Goal: Navigation & Orientation: Find specific page/section

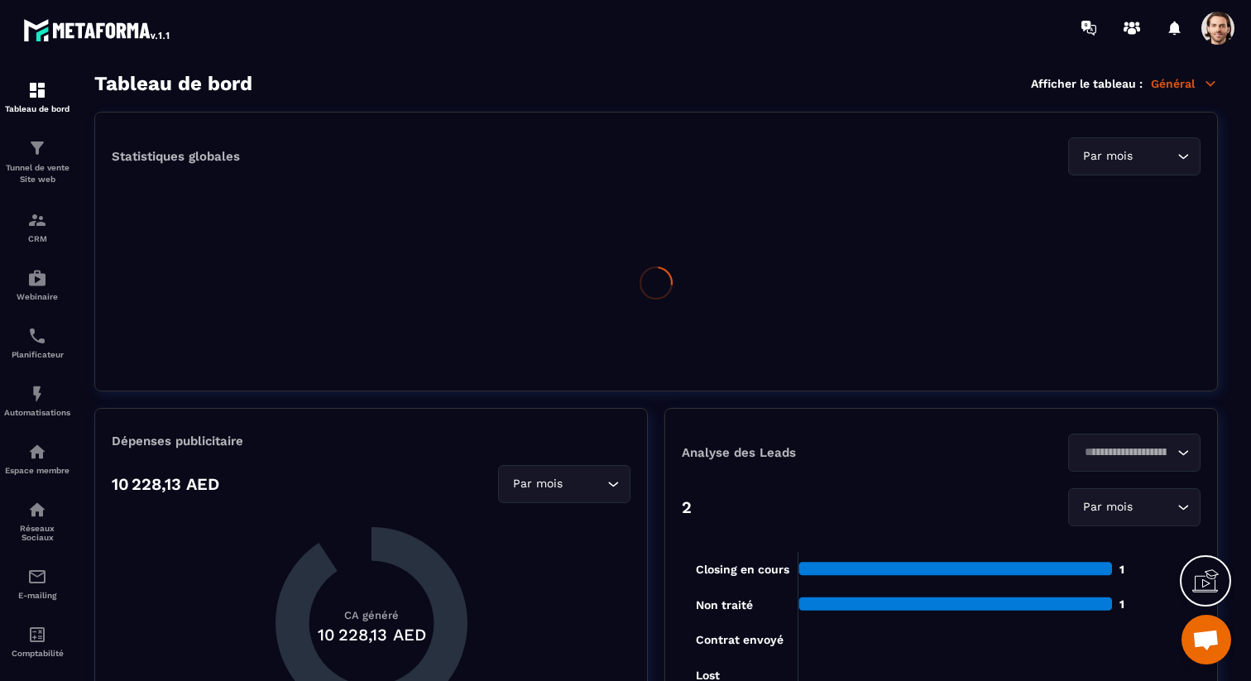
click at [1197, 74] on div "Tableau de bord Afficher le tableau : Général" at bounding box center [655, 83] width 1123 height 23
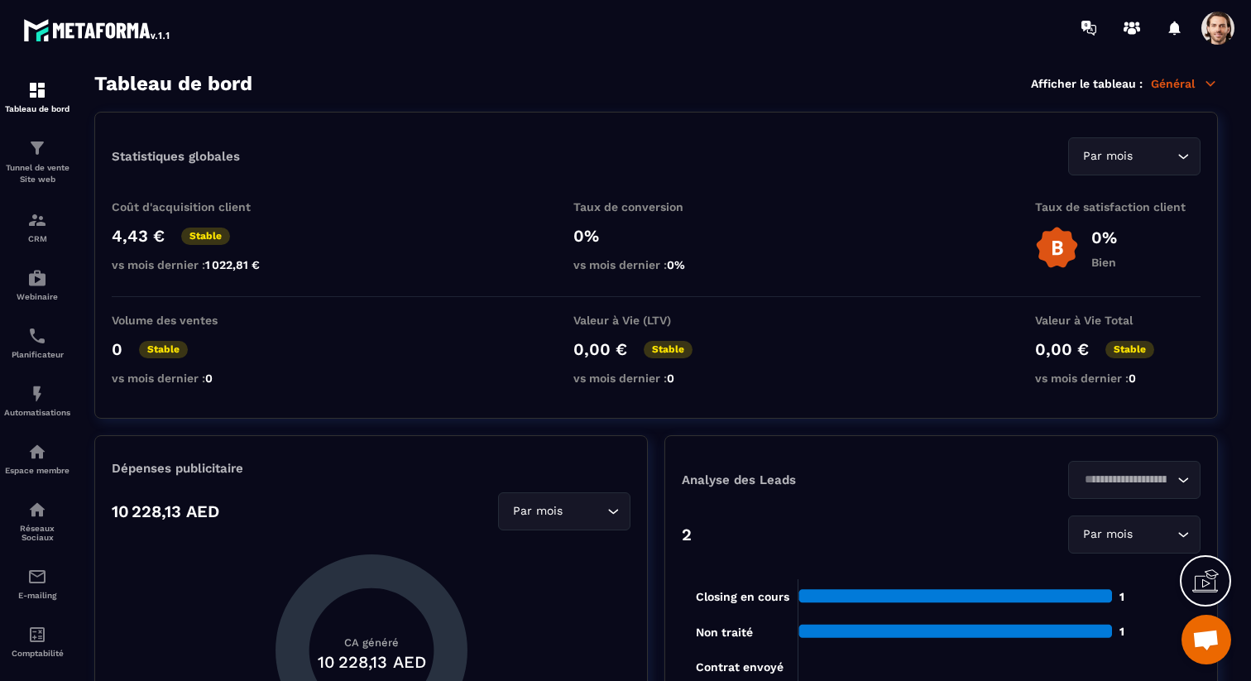
click at [1197, 79] on p "Général" at bounding box center [1184, 83] width 67 height 15
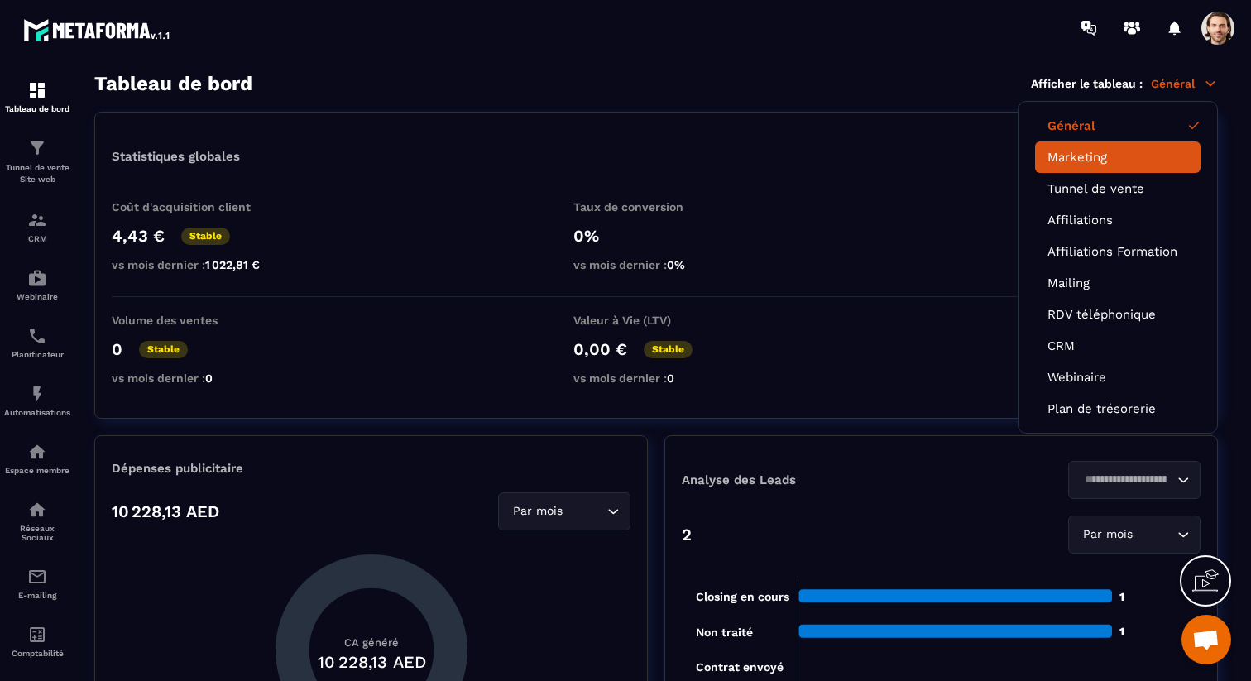
click at [1126, 160] on link "Marketing" at bounding box center [1117, 157] width 141 height 15
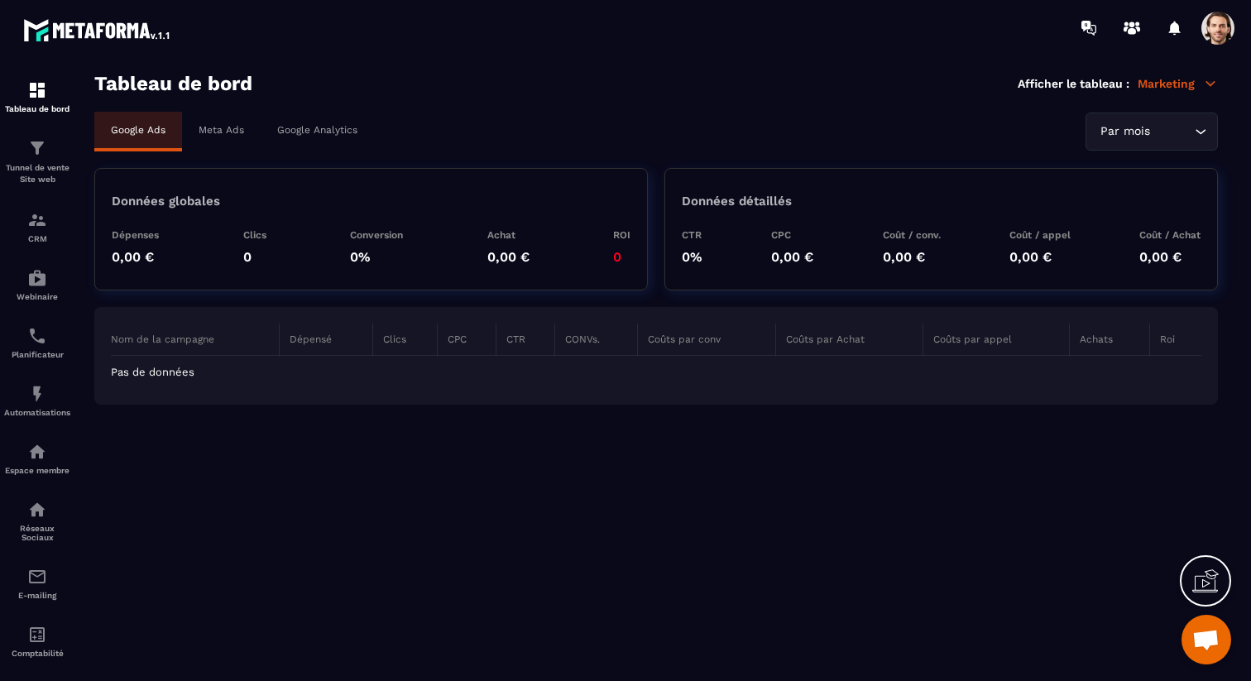
click at [233, 134] on p "Meta Ads" at bounding box center [221, 130] width 45 height 12
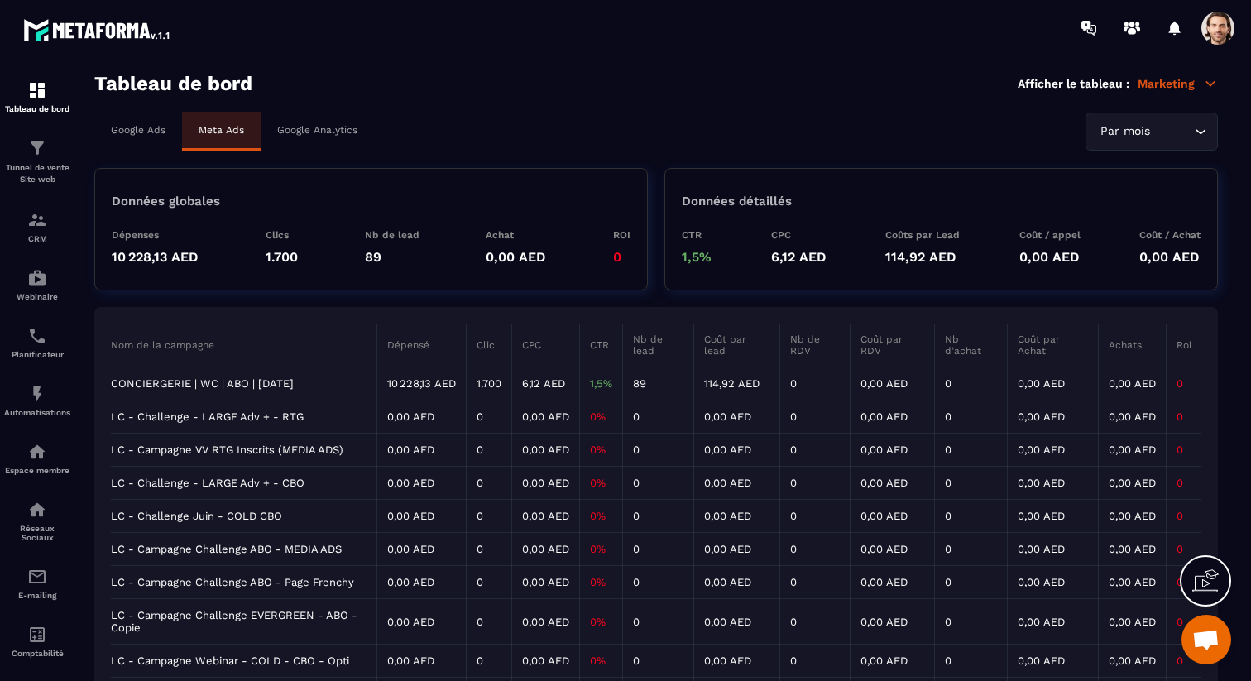
click at [274, 386] on td "CONCIERGERIE | WC | ABO | [DATE]" at bounding box center [244, 383] width 266 height 33
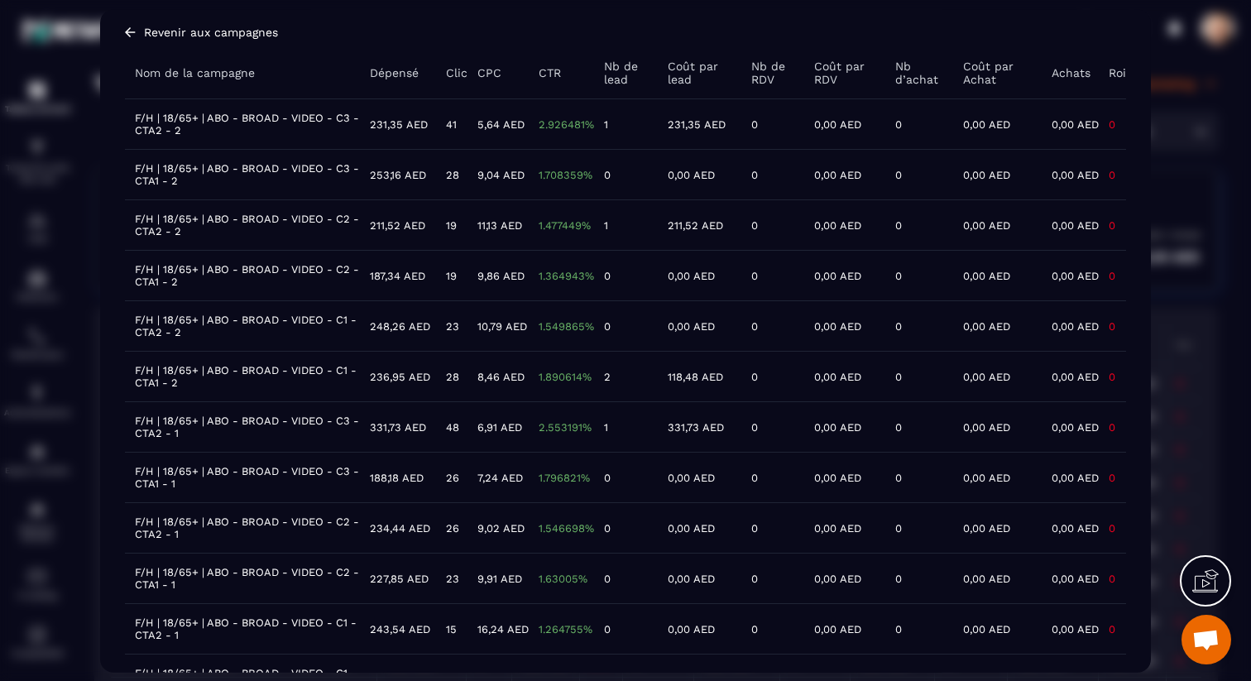
scroll to position [79, 0]
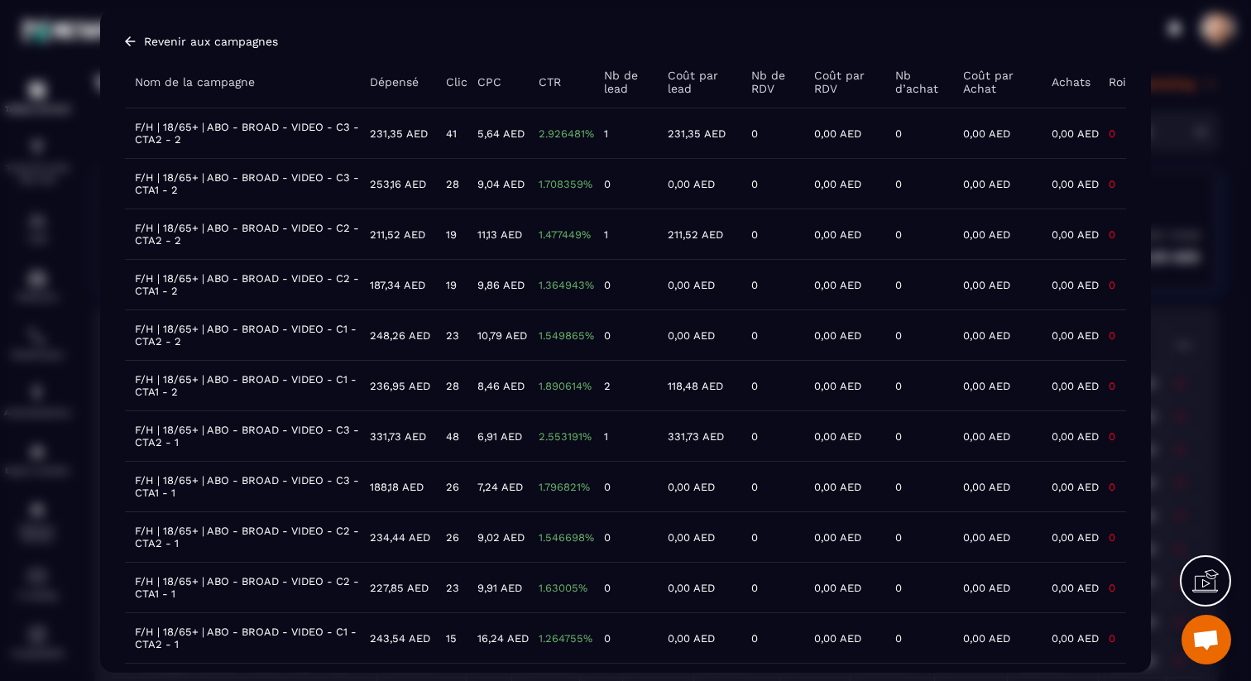
click at [256, 128] on td "F/H | 18/65+ | ABO - BROAD - VIDEO - C3 - CTA2 - 2" at bounding box center [242, 133] width 235 height 50
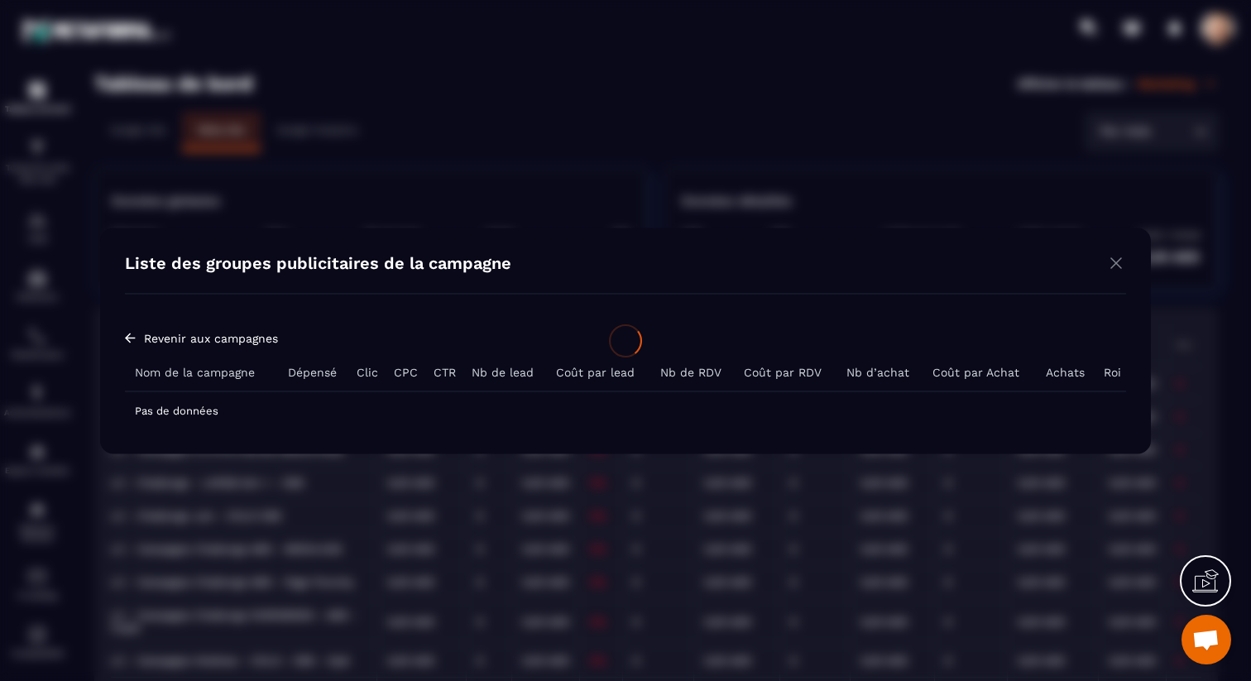
scroll to position [0, 0]
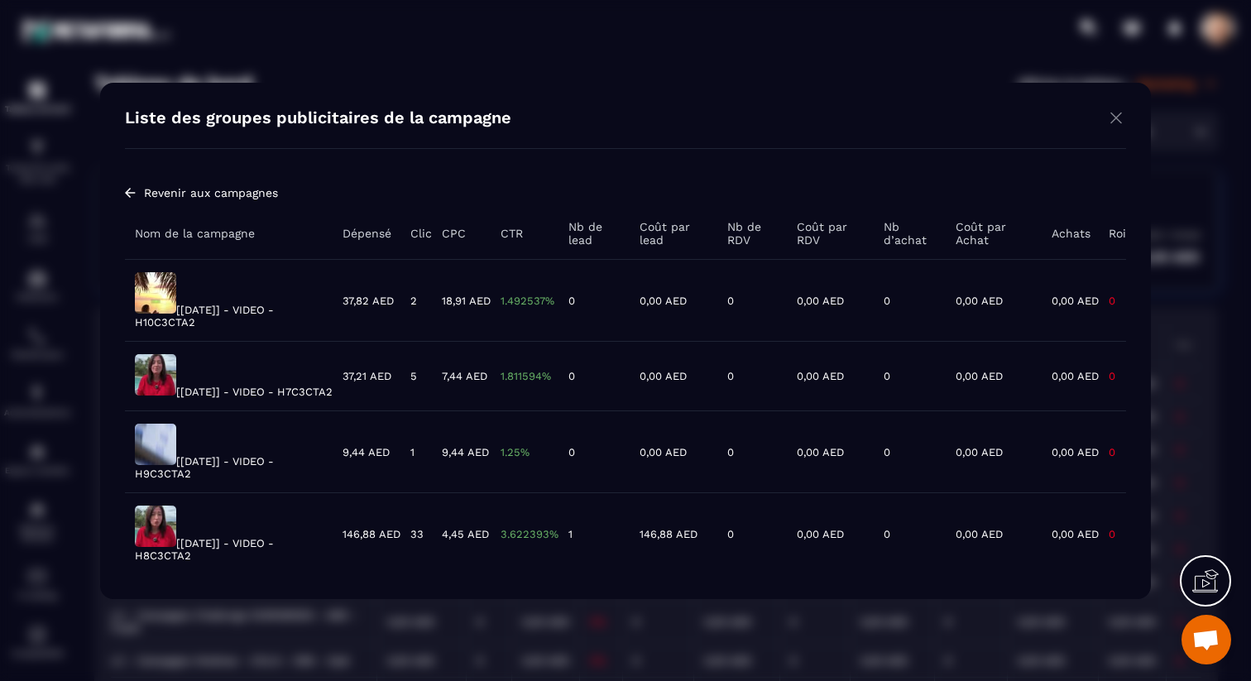
click at [134, 186] on img "Modal window" at bounding box center [130, 192] width 11 height 13
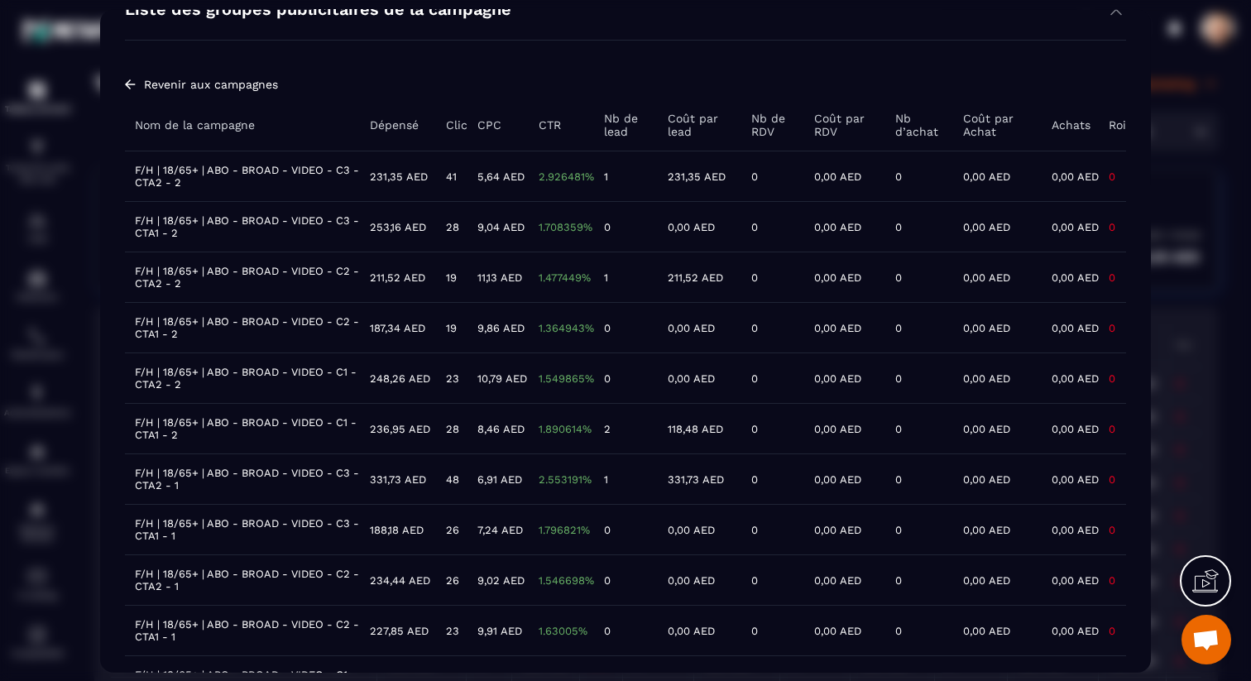
scroll to position [45, 0]
